Goal: Check status

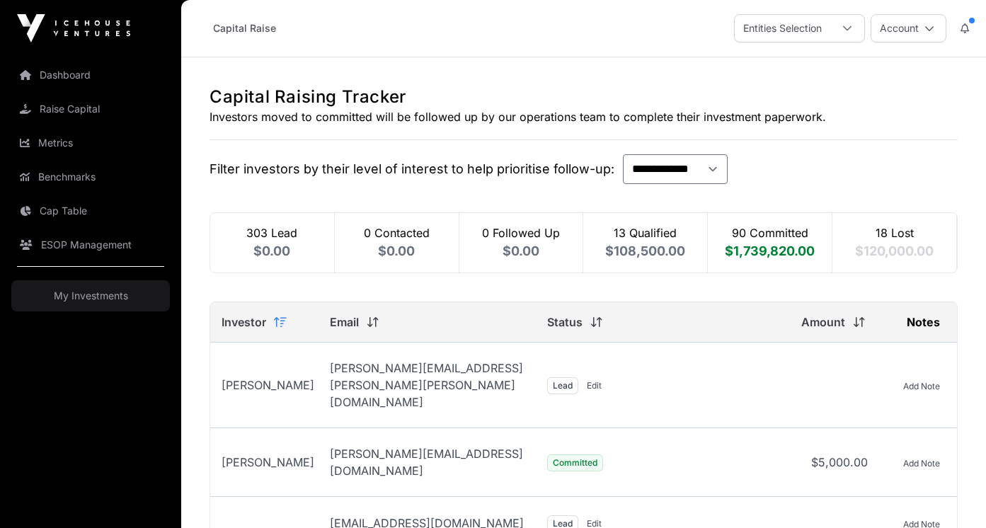
click at [767, 249] on span "$1,739,820.00" at bounding box center [770, 250] width 90 height 15
select select "*"
click at [635, 231] on div "14 Qualified $158,500.00" at bounding box center [645, 242] width 125 height 59
select select "*"
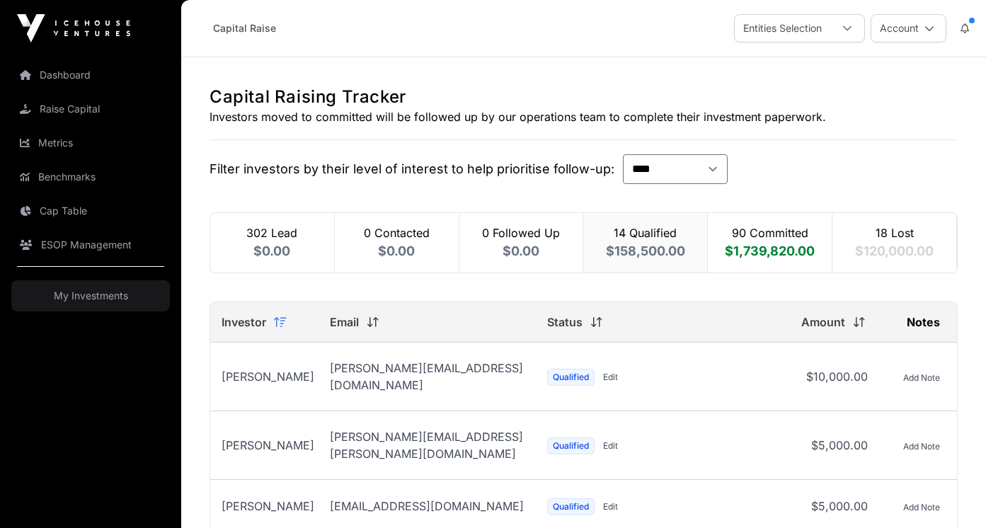
click at [48, 70] on link "Dashboard" at bounding box center [90, 74] width 159 height 31
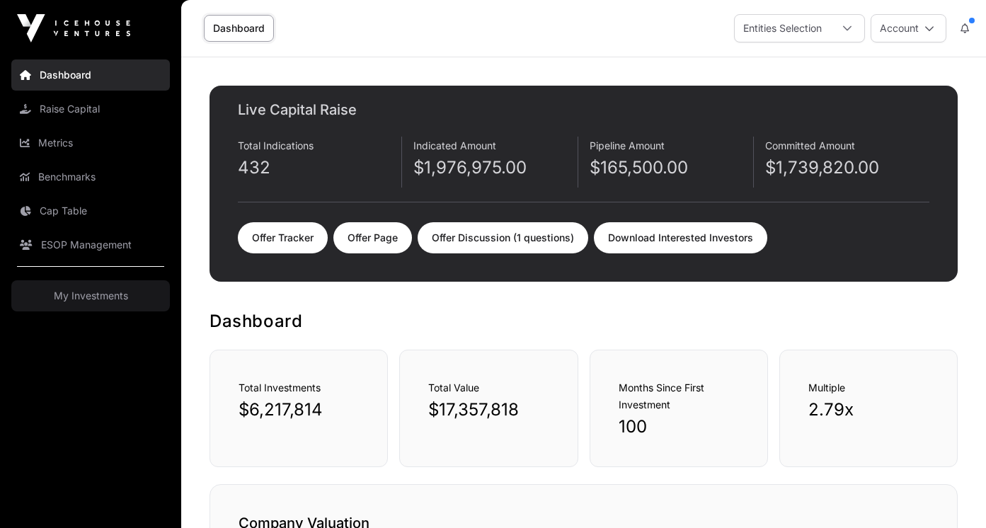
click at [519, 245] on link "Offer Discussion (1 questions)" at bounding box center [503, 237] width 171 height 31
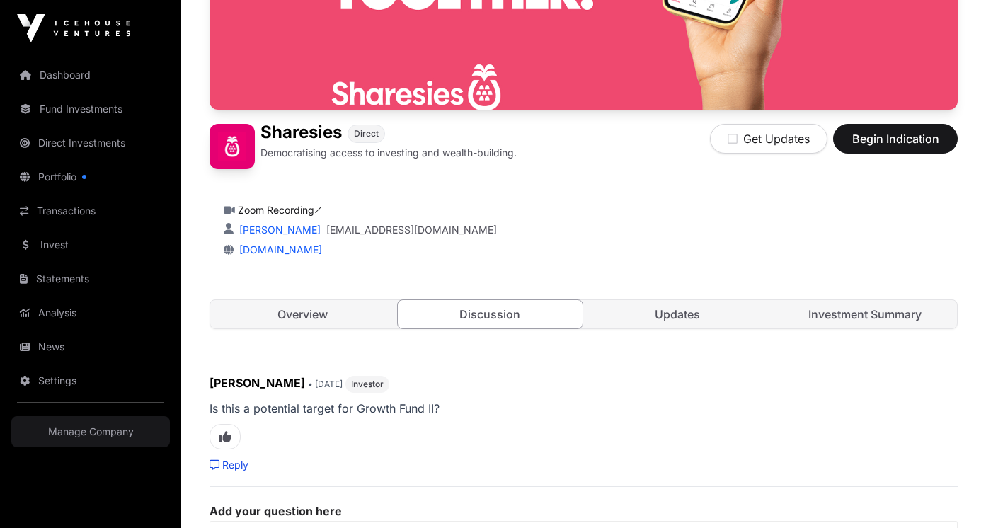
scroll to position [236, 0]
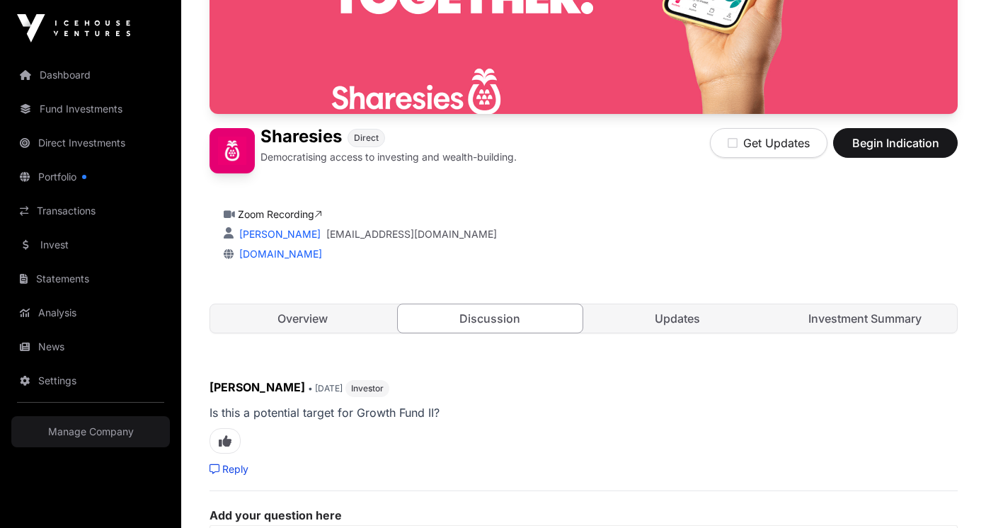
click at [331, 326] on link "Overview" at bounding box center [302, 318] width 185 height 28
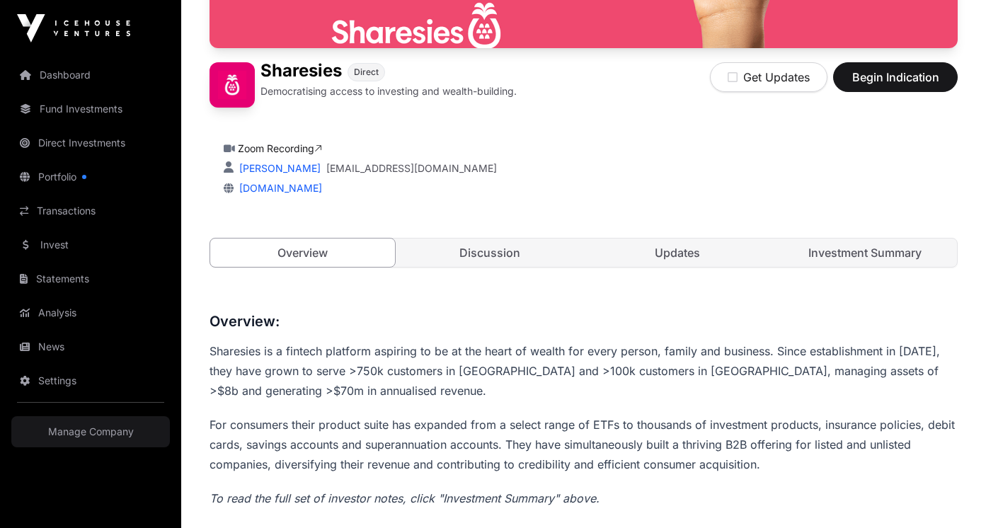
scroll to position [190, 0]
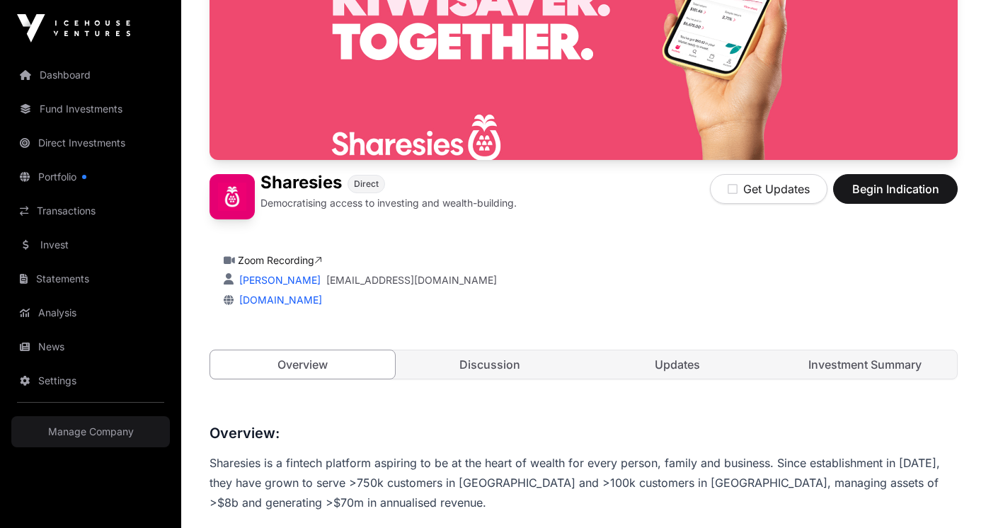
click at [77, 31] on img at bounding box center [73, 28] width 113 height 28
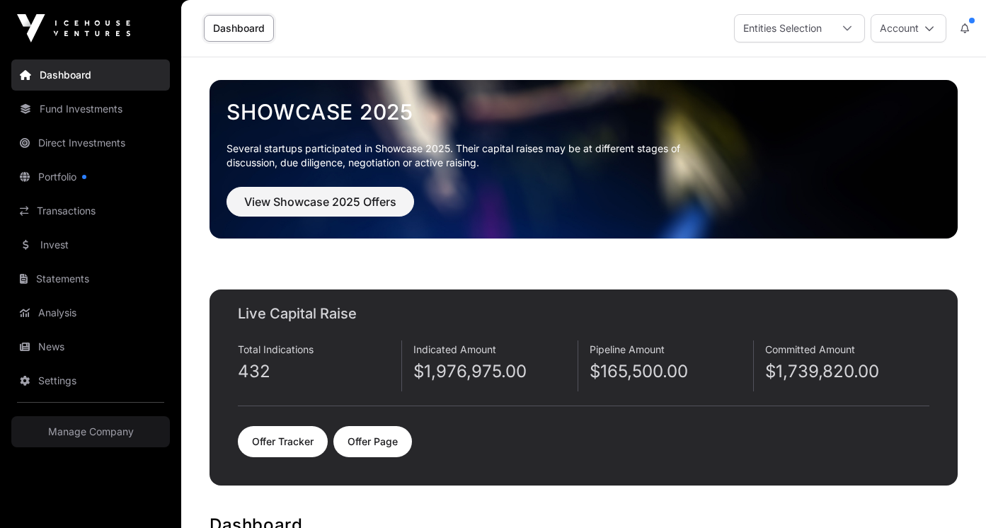
click at [813, 376] on p "$1,739,820.00" at bounding box center [847, 371] width 164 height 23
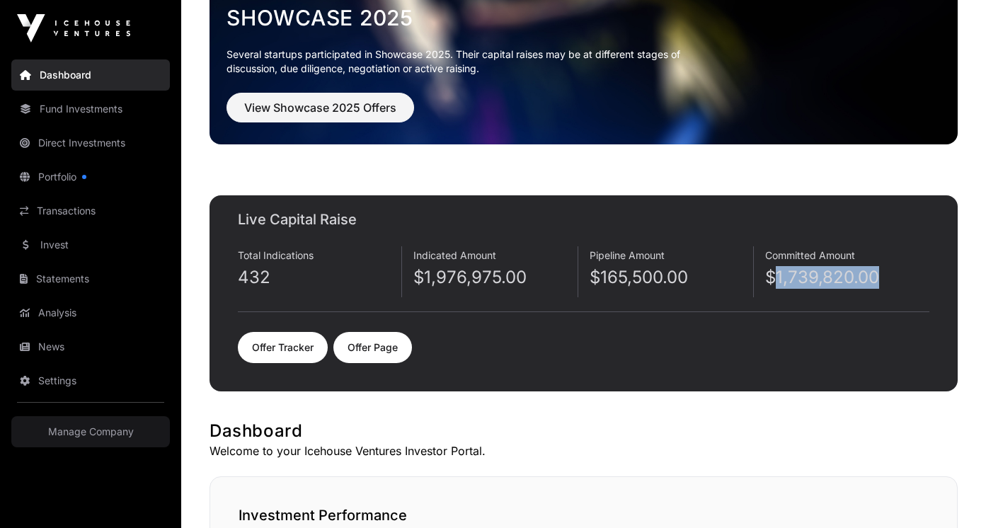
scroll to position [98, 0]
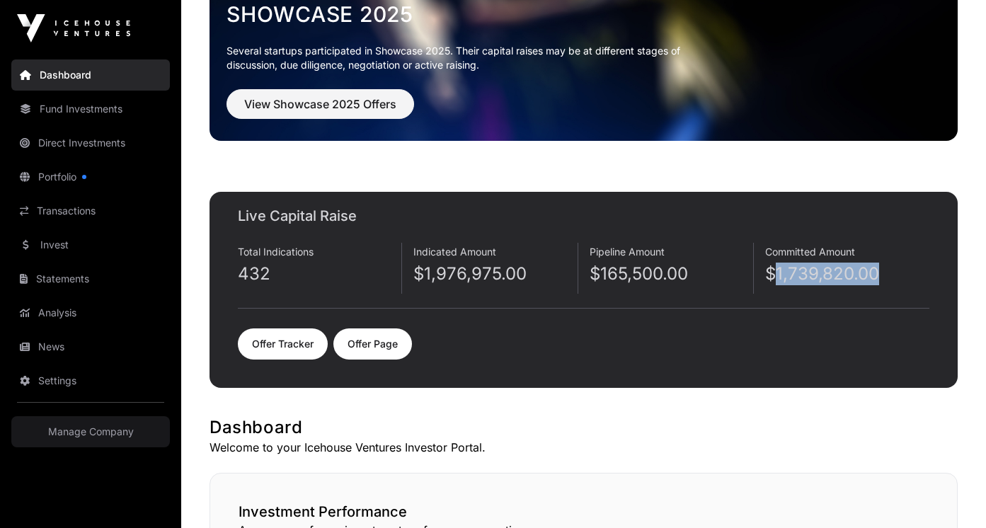
click at [285, 349] on link "Offer Tracker" at bounding box center [283, 343] width 90 height 31
